Goal: Transaction & Acquisition: Purchase product/service

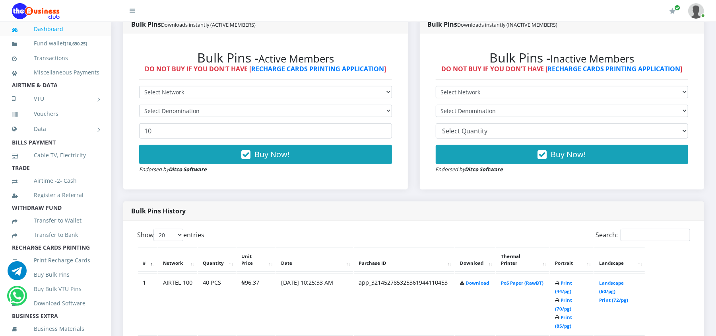
scroll to position [233, 0]
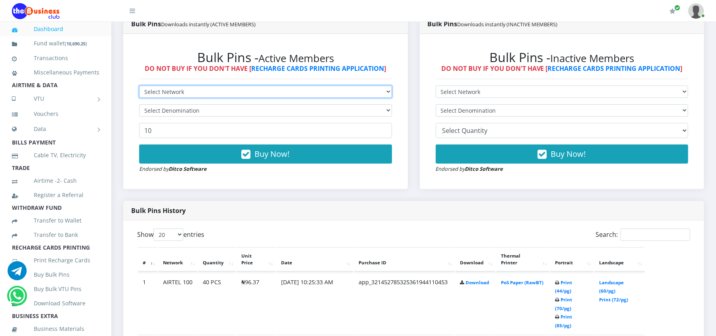
click at [166, 90] on select "Select Network MTN Globacom 9Mobile Airtel" at bounding box center [265, 91] width 253 height 12
select select "MTN"
click at [139, 85] on select "Select Network MTN Globacom 9Mobile Airtel" at bounding box center [265, 91] width 253 height 12
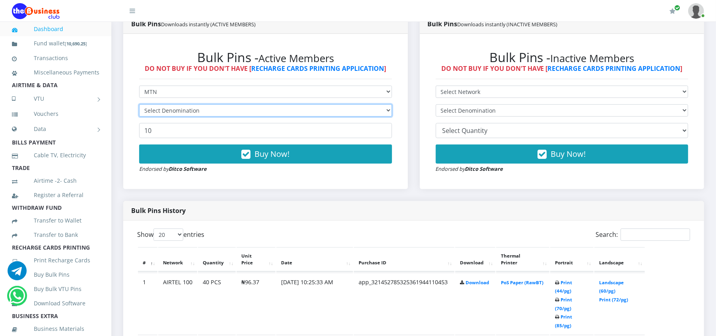
click at [169, 105] on select "Select Denomination" at bounding box center [265, 110] width 253 height 12
click at [139, 104] on select "Select Denomination" at bounding box center [265, 110] width 253 height 12
click at [172, 112] on select "Select Denomination" at bounding box center [265, 110] width 253 height 12
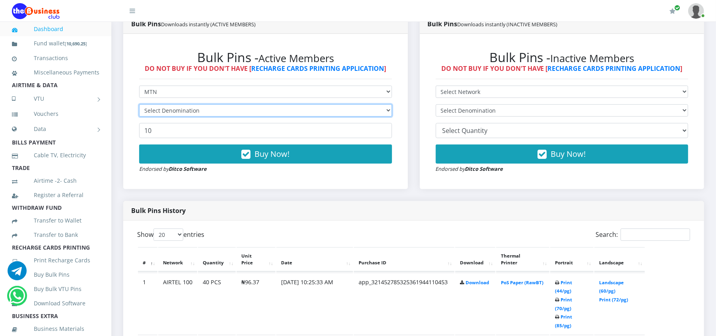
click at [139, 104] on select "Select Denomination" at bounding box center [265, 110] width 253 height 12
click at [188, 109] on select "Select Denomination" at bounding box center [265, 110] width 253 height 12
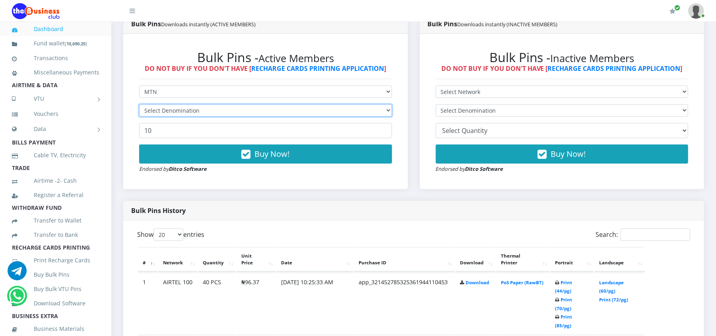
click at [188, 109] on select "Select Denomination" at bounding box center [265, 110] width 253 height 12
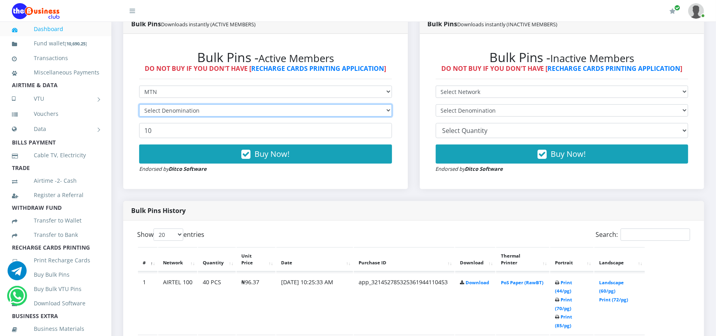
click at [188, 109] on select "Select Denomination" at bounding box center [265, 110] width 253 height 12
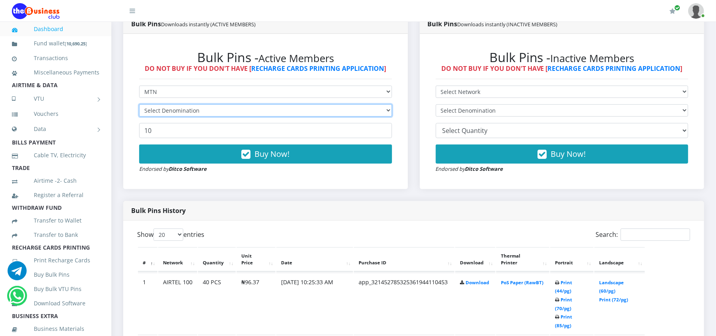
click at [188, 109] on select "Select Denomination" at bounding box center [265, 110] width 253 height 12
drag, startPoint x: 188, startPoint y: 109, endPoint x: 188, endPoint y: 118, distance: 9.5
click at [188, 118] on form "Select Network MTN Globacom 9Mobile Airtel Select Denomination 10 Buy Now! Endo…" at bounding box center [265, 128] width 253 height 87
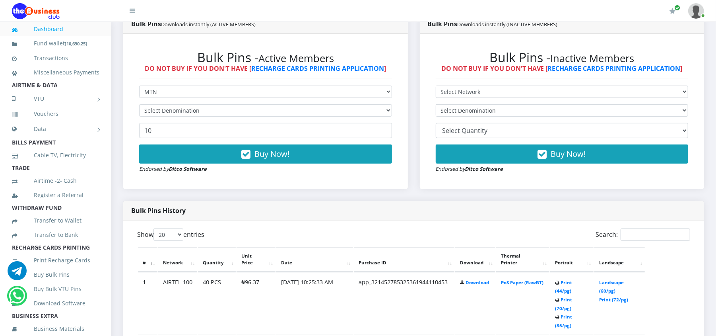
click at [188, 118] on form "Select Network MTN Globacom 9Mobile Airtel Select Denomination 10 Buy Now! Endo…" at bounding box center [265, 128] width 253 height 87
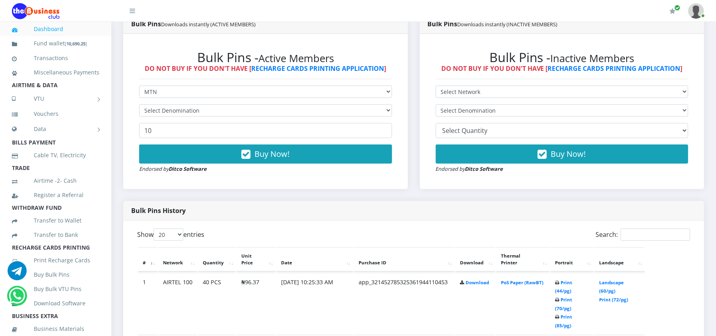
click at [188, 118] on form "Select Network MTN Globacom 9Mobile Airtel Select Denomination 10 Buy Now! Endo…" at bounding box center [265, 128] width 253 height 87
click at [188, 118] on form "Select Network MTN Globacom 9Mobile Airtel Select Denomination MTN NGN100 - ₦96…" at bounding box center [265, 128] width 253 height 87
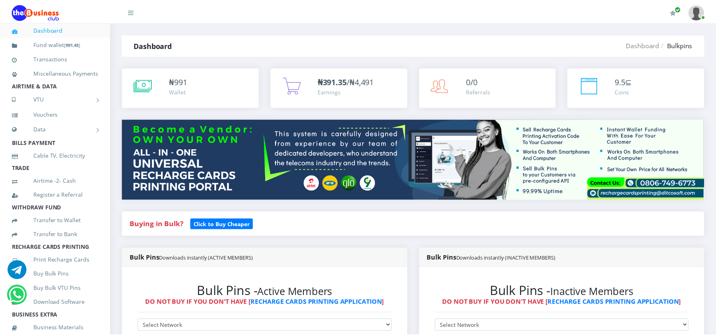
scroll to position [233, 0]
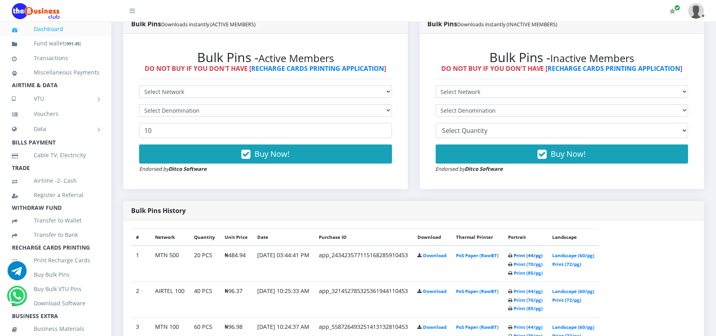
click at [533, 256] on link "Print (44/pg)" at bounding box center [528, 255] width 29 height 6
